Goal: Use online tool/utility

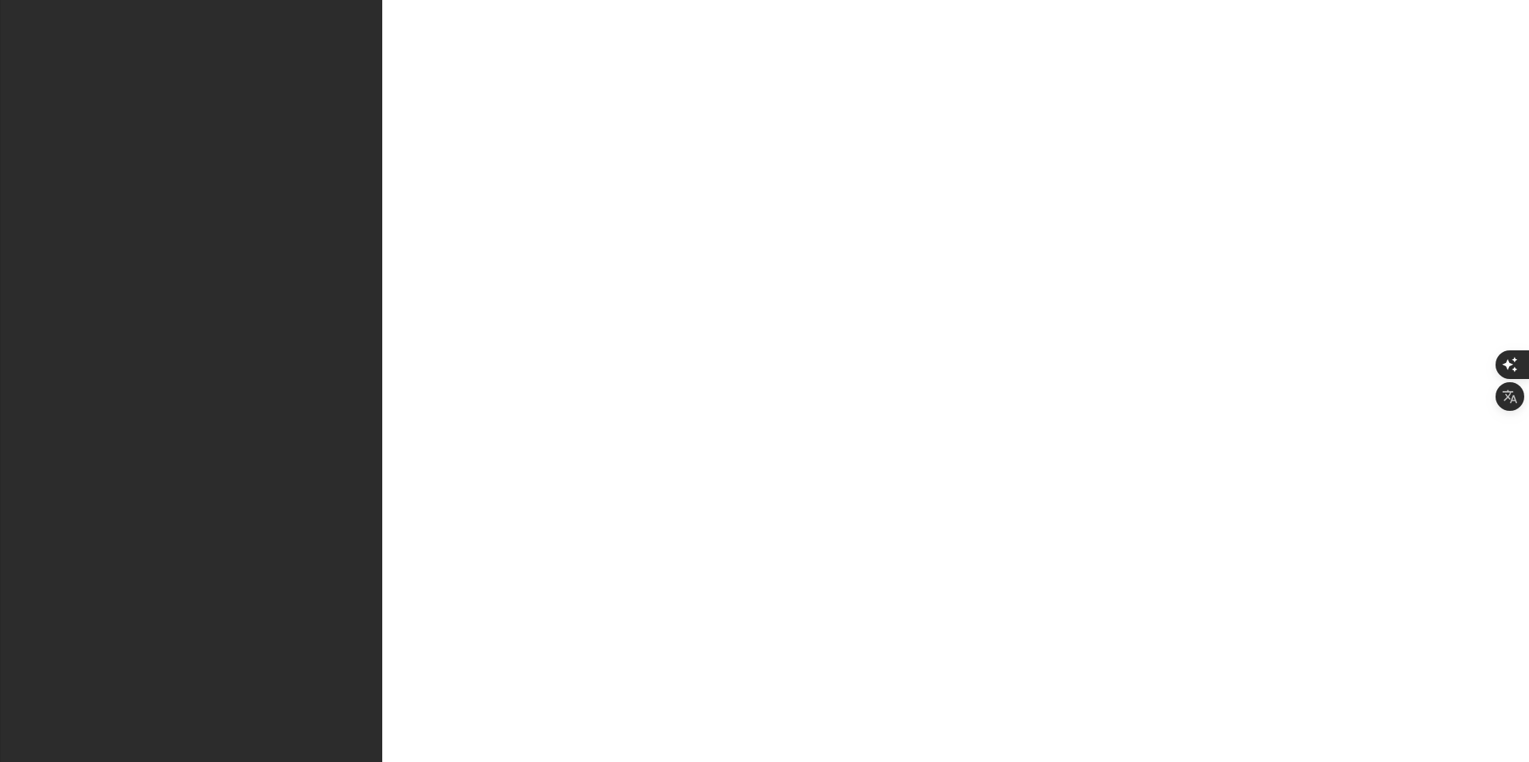
scroll to position [205, 0]
click at [318, 613] on div "แน่นอนครับ! การออกแบบธีมและโครงสร้างให้ดูมืออาชีพนั้นมีหลาย[PERSON_NAME]ต้อง[PE…" at bounding box center [499, 497] width 707 height 1776
paste textarea "<!LOREMIP dolo> <sita cons="ad"> <elit> <sedd eiusmod="TEM-7"> <inci utla="etdo…"
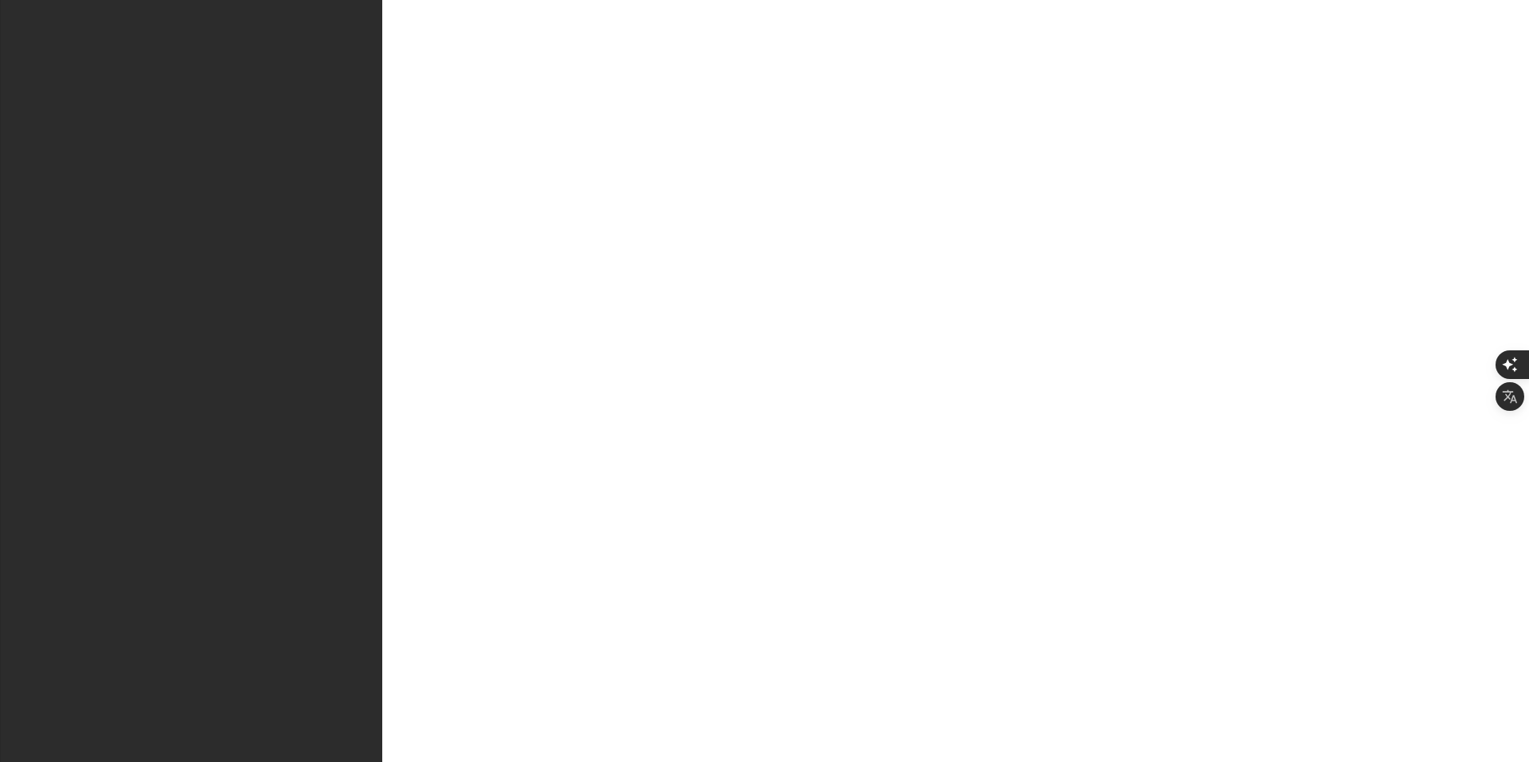
scroll to position [35313, 0]
type textarea "<!LOREMIP dolo> <sita cons="ad"> <elit> <sedd eiusmod="TEM-7"> <inci utla="etdo…"
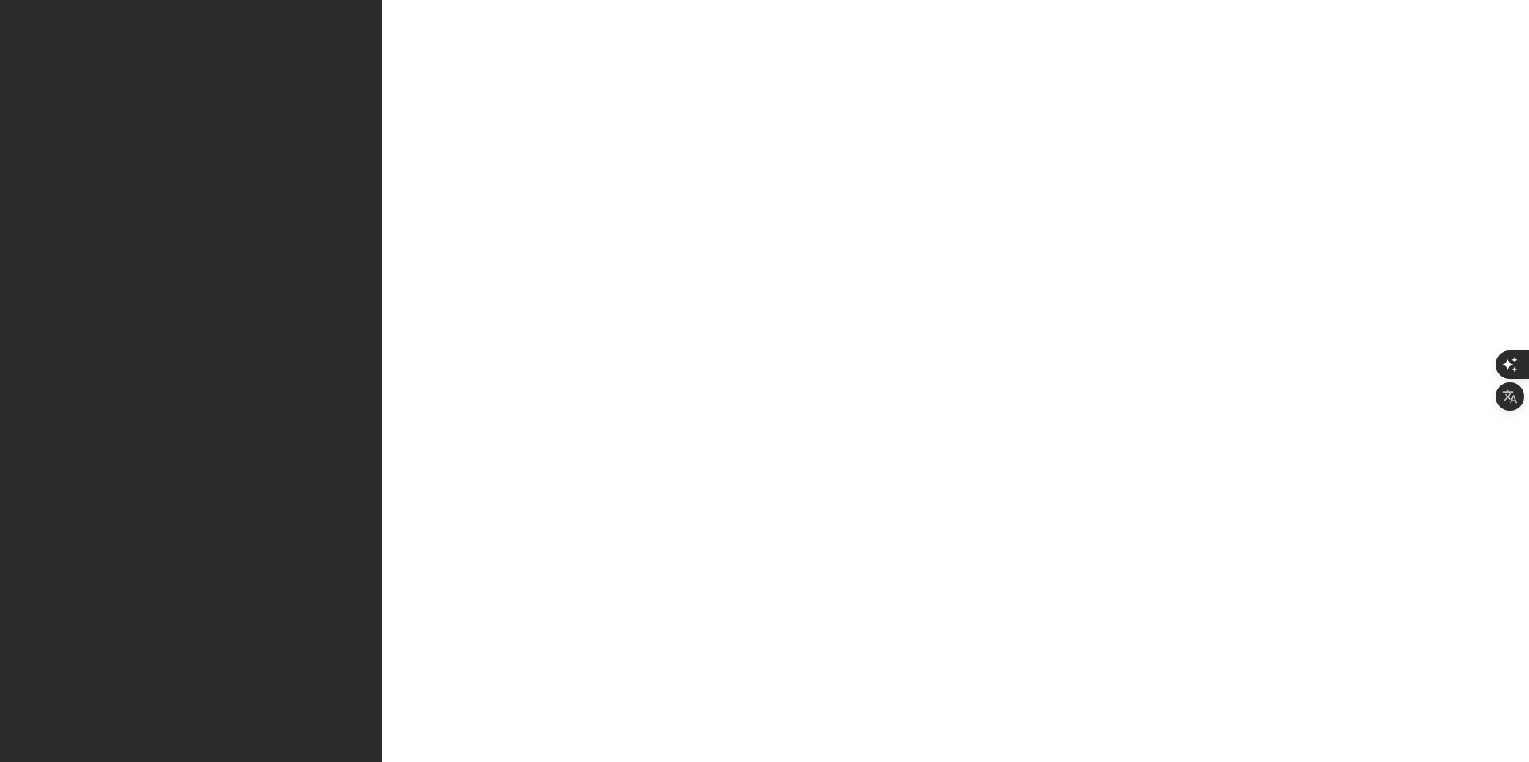
type textarea "webapp"
